Goal: Information Seeking & Learning: Find specific fact

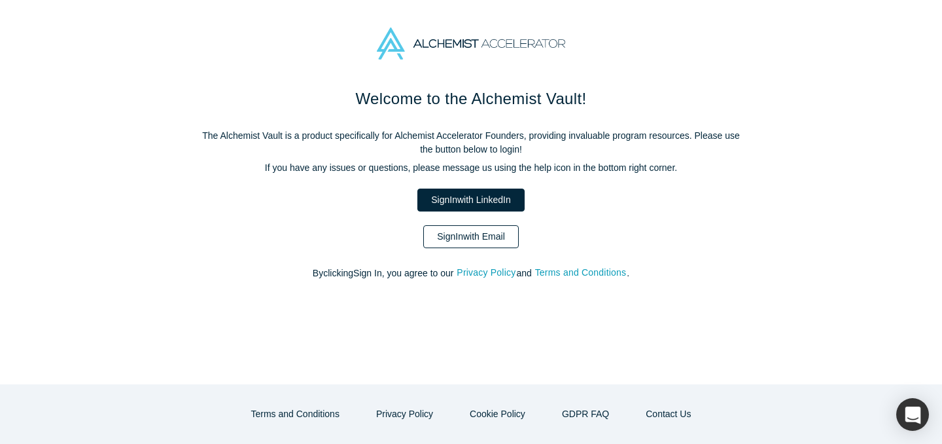
click at [499, 232] on link "Sign In with Email" at bounding box center [471, 236] width 96 height 23
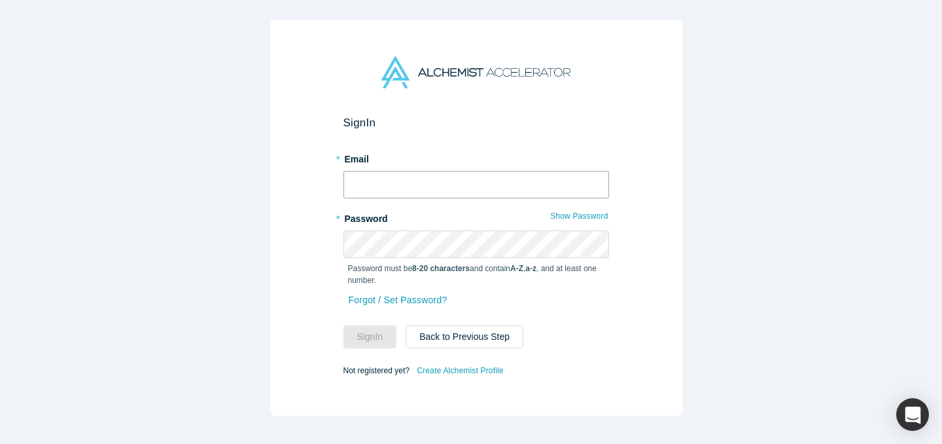
type input "[EMAIL_ADDRESS][DOMAIN_NAME]"
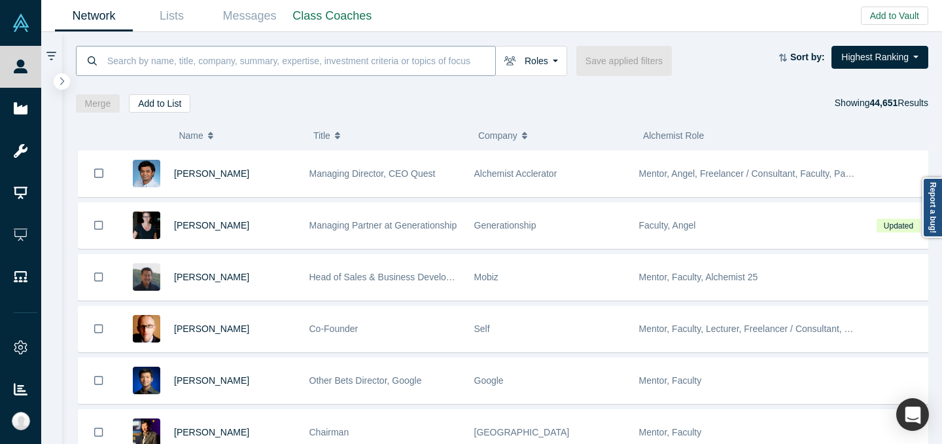
click at [388, 58] on input at bounding box center [300, 60] width 389 height 31
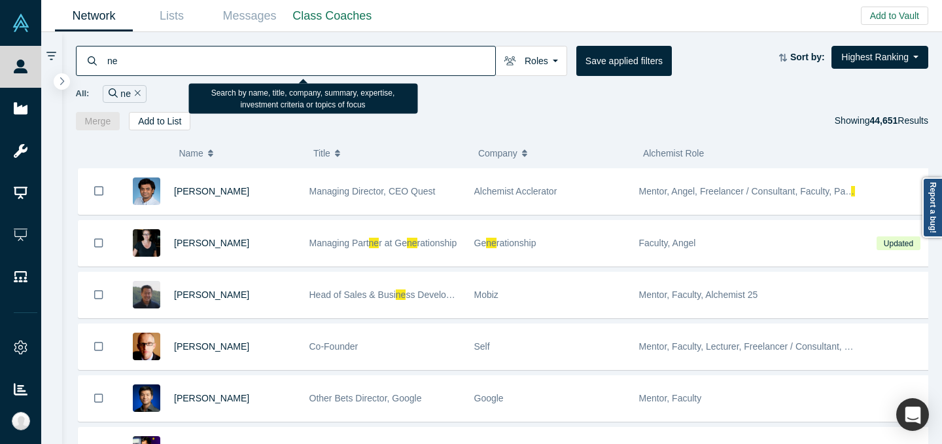
type input "n"
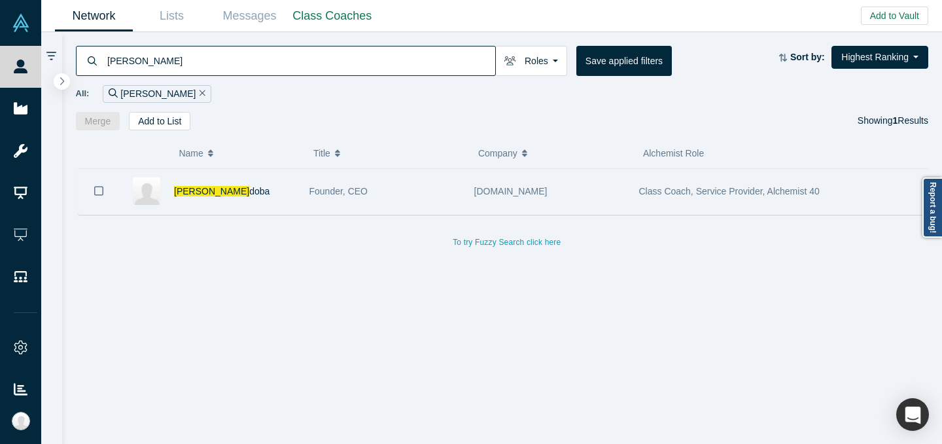
type input "[PERSON_NAME]"
click at [265, 183] on div "[PERSON_NAME] Cor doba" at bounding box center [235, 191] width 122 height 45
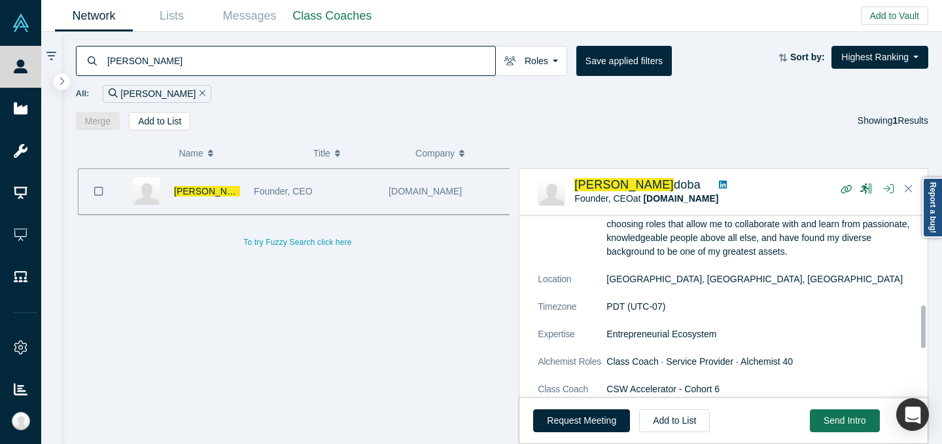
scroll to position [385, 0]
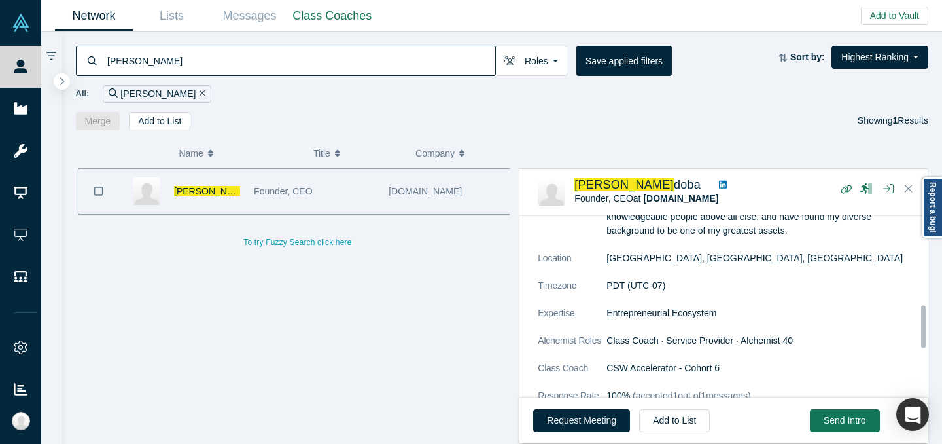
click at [719, 188] on icon at bounding box center [723, 185] width 8 height 8
